Goal: Task Accomplishment & Management: Use online tool/utility

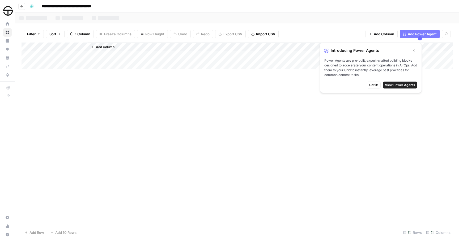
scroll to position [54, 163]
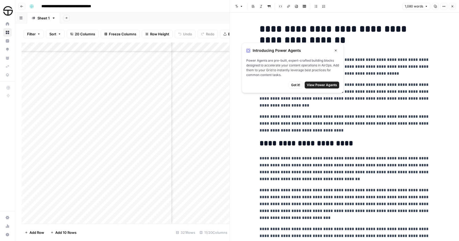
click at [336, 53] on button "Close" at bounding box center [335, 50] width 7 height 7
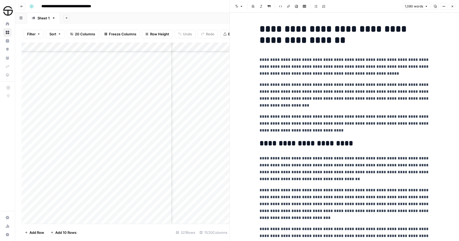
click at [452, 6] on icon "button" at bounding box center [452, 7] width 2 height 2
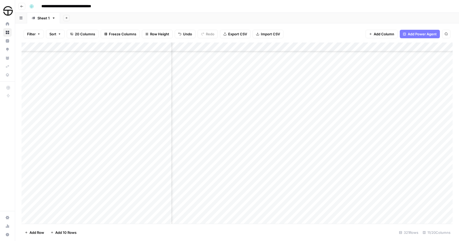
scroll to position [0, 163]
click at [447, 33] on icon "button" at bounding box center [445, 33] width 3 height 3
click at [136, 48] on div "Add Column" at bounding box center [236, 132] width 431 height 181
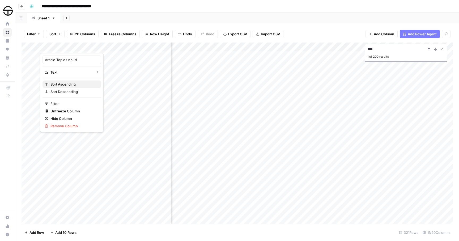
click at [66, 85] on span "Sort Ascending" at bounding box center [73, 83] width 46 height 5
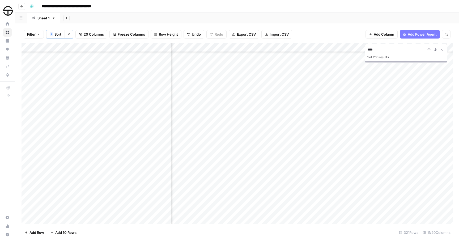
scroll to position [2437, 165]
click at [389, 50] on input "****" at bounding box center [396, 49] width 58 height 6
type input "*"
type input "****"
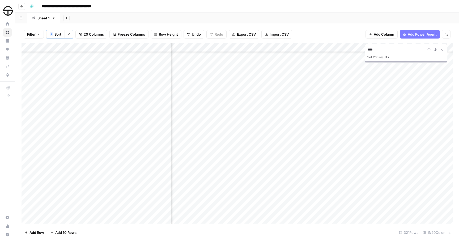
click at [117, 105] on div "Add Column" at bounding box center [236, 133] width 431 height 180
click at [185, 103] on div "Add Column" at bounding box center [236, 133] width 431 height 180
click at [219, 105] on div "Add Column" at bounding box center [236, 133] width 431 height 180
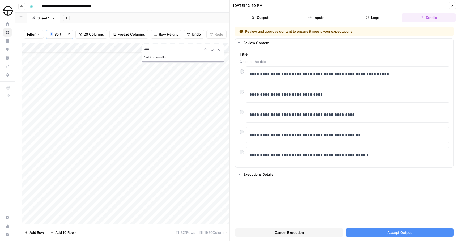
scroll to position [1945, 0]
click at [379, 230] on button "Accept Output" at bounding box center [399, 232] width 108 height 8
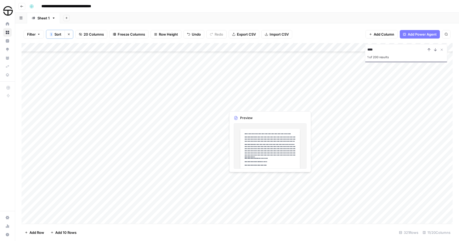
click at [255, 105] on div "Add Column" at bounding box center [236, 133] width 431 height 180
click at [312, 107] on div "Add Column" at bounding box center [236, 133] width 431 height 180
click at [340, 103] on div "Add Column" at bounding box center [236, 133] width 431 height 180
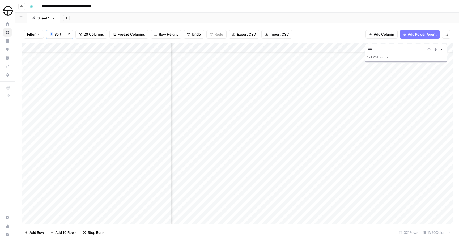
click at [442, 50] on icon "Close Search" at bounding box center [442, 50] width 2 height 2
click at [329, 105] on div "Add Column" at bounding box center [236, 133] width 431 height 180
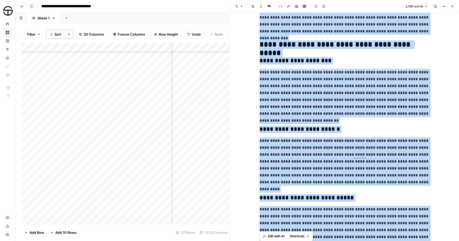
scroll to position [1629, 0]
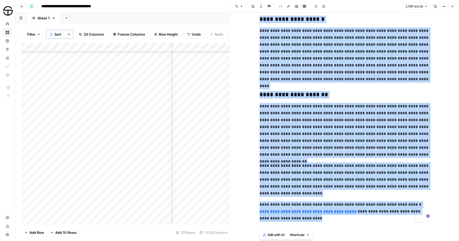
drag, startPoint x: 260, startPoint y: 28, endPoint x: 291, endPoint y: 223, distance: 197.5
copy div "**********"
